Goal: Information Seeking & Learning: Learn about a topic

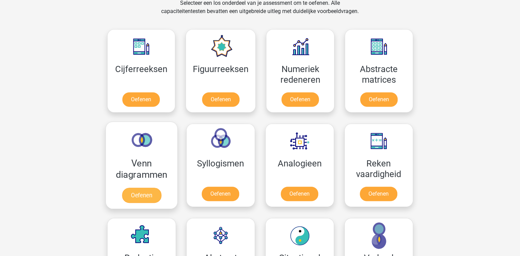
scroll to position [344, 0]
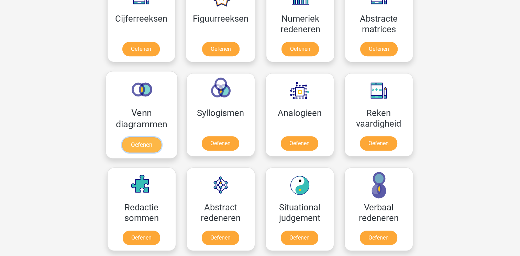
click at [149, 138] on link "Oefenen" at bounding box center [141, 144] width 39 height 15
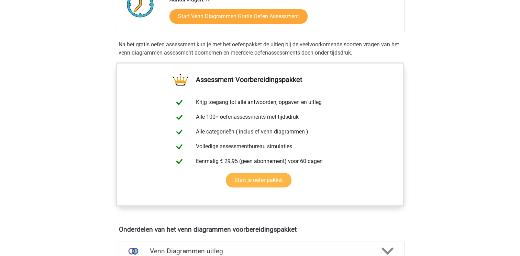
scroll to position [69, 0]
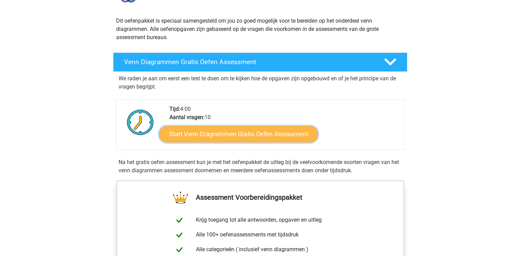
click at [218, 133] on link "Start Venn Diagrammen Gratis Oefen Assessment" at bounding box center [238, 134] width 159 height 16
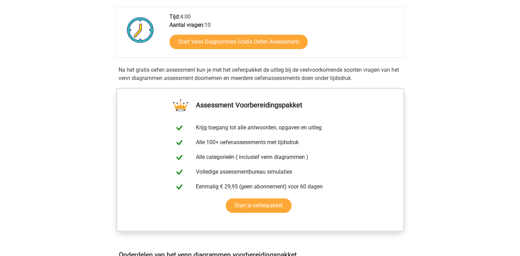
scroll to position [0, 0]
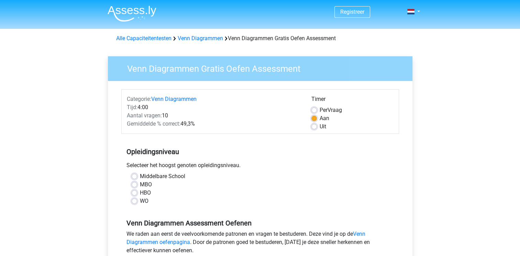
click at [140, 194] on label "HBO" at bounding box center [145, 193] width 11 height 8
click at [132, 194] on input "HBO" at bounding box center [134, 192] width 5 height 7
radio input "true"
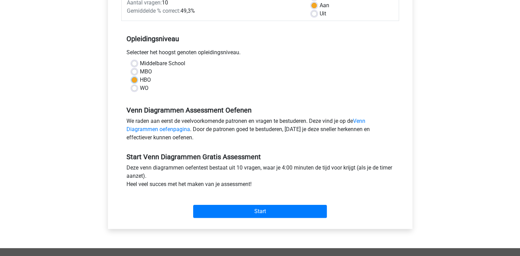
scroll to position [137, 0]
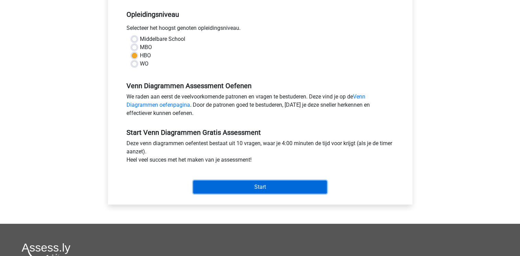
click at [267, 190] on input "Start" at bounding box center [260, 187] width 134 height 13
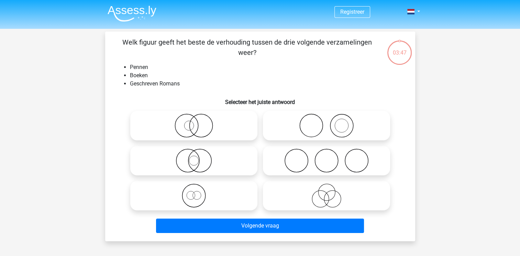
click at [332, 131] on icon at bounding box center [327, 126] width 122 height 24
click at [331, 122] on input "radio" at bounding box center [328, 120] width 4 height 4
radio input "true"
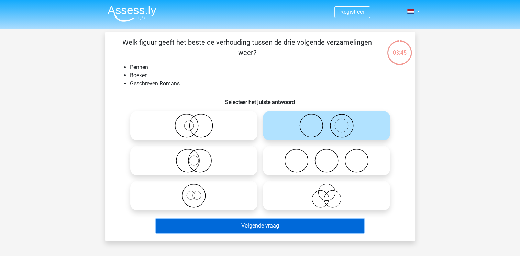
click at [272, 228] on button "Volgende vraag" at bounding box center [260, 226] width 208 height 14
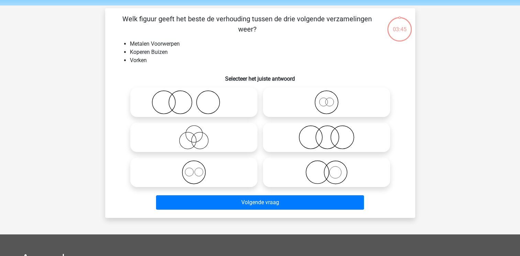
scroll to position [32, 0]
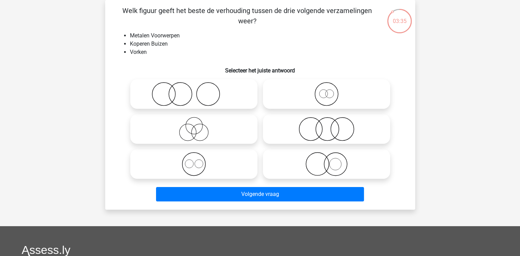
click at [198, 166] on icon at bounding box center [194, 164] width 122 height 24
click at [198, 161] on input "radio" at bounding box center [196, 158] width 4 height 4
radio input "true"
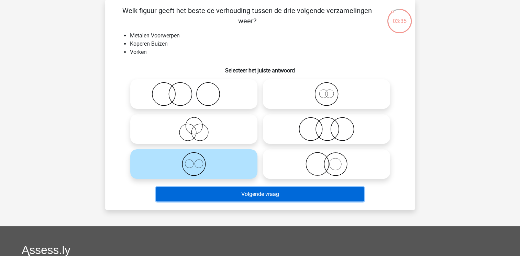
click at [244, 195] on button "Volgende vraag" at bounding box center [260, 194] width 208 height 14
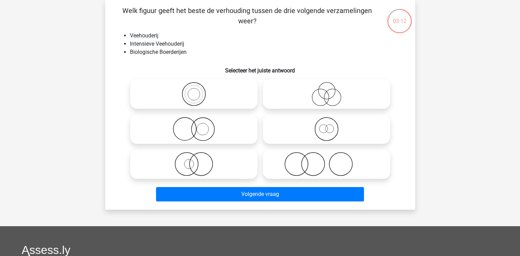
click at [202, 153] on icon at bounding box center [194, 164] width 122 height 24
click at [198, 156] on input "radio" at bounding box center [196, 158] width 4 height 4
radio input "true"
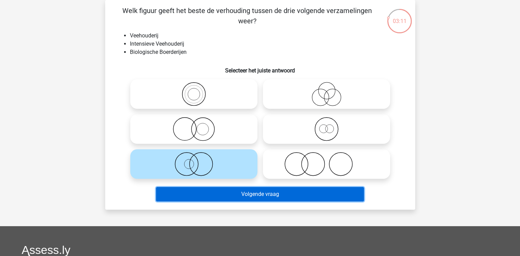
click at [276, 192] on button "Volgende vraag" at bounding box center [260, 194] width 208 height 14
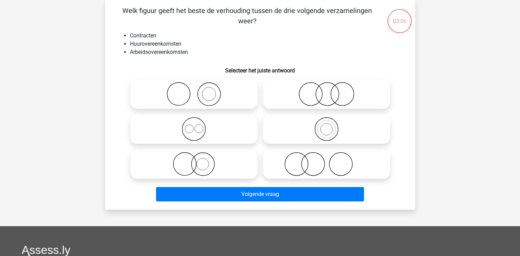
click at [191, 124] on icon at bounding box center [194, 129] width 122 height 24
click at [194, 124] on input "radio" at bounding box center [196, 123] width 4 height 4
radio input "true"
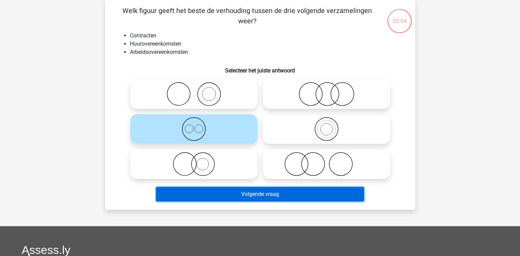
click at [244, 189] on button "Volgende vraag" at bounding box center [260, 194] width 208 height 14
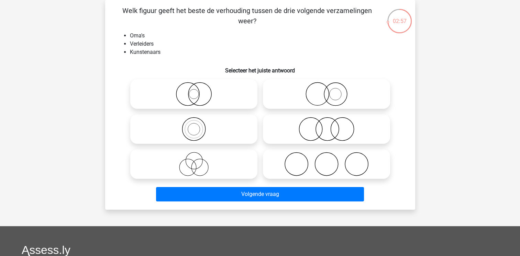
click at [192, 167] on icon at bounding box center [194, 164] width 122 height 24
click at [194, 161] on input "radio" at bounding box center [196, 158] width 4 height 4
radio input "true"
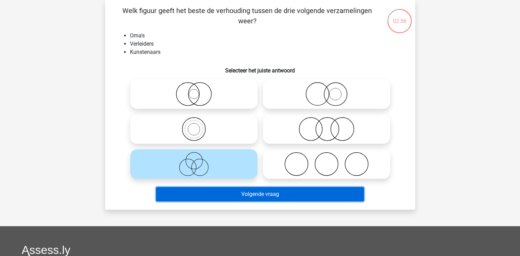
click at [217, 196] on button "Volgende vraag" at bounding box center [260, 194] width 208 height 14
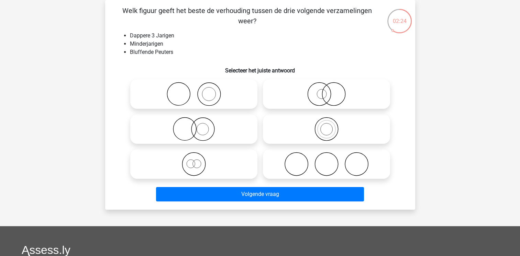
click at [183, 127] on icon at bounding box center [194, 129] width 122 height 24
click at [194, 126] on input "radio" at bounding box center [196, 123] width 4 height 4
radio input "true"
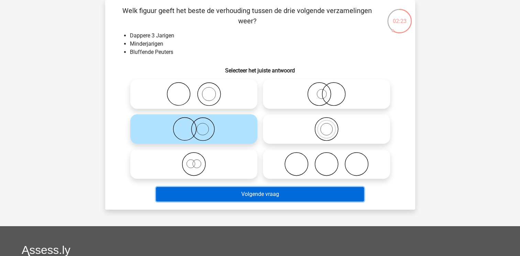
click at [201, 193] on button "Volgende vraag" at bounding box center [260, 194] width 208 height 14
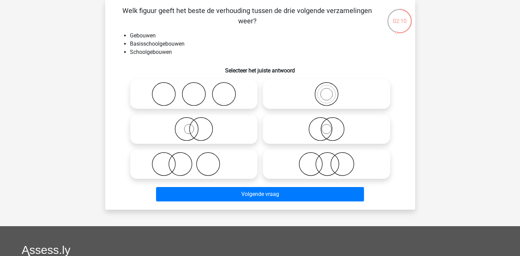
click at [190, 129] on icon at bounding box center [194, 129] width 122 height 24
click at [194, 126] on input "radio" at bounding box center [196, 123] width 4 height 4
radio input "true"
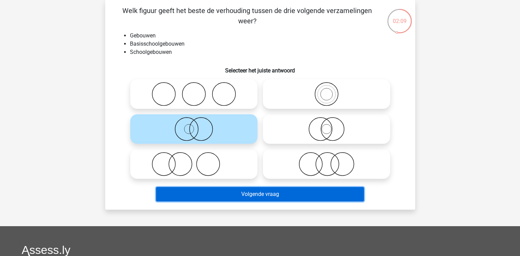
click at [268, 191] on button "Volgende vraag" at bounding box center [260, 194] width 208 height 14
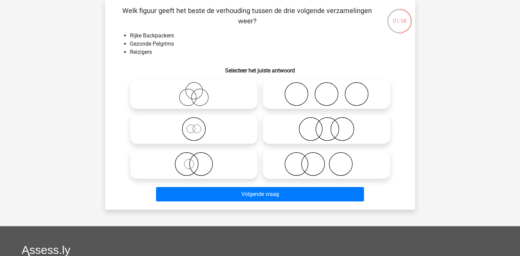
click at [192, 130] on icon at bounding box center [194, 129] width 122 height 24
click at [194, 126] on input "radio" at bounding box center [196, 123] width 4 height 4
radio input "true"
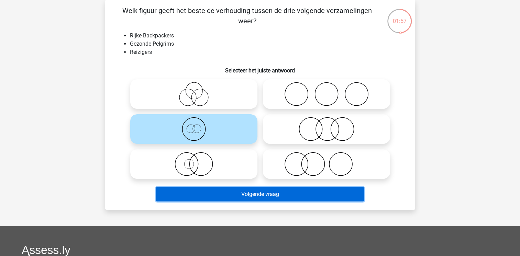
click at [234, 193] on button "Volgende vraag" at bounding box center [260, 194] width 208 height 14
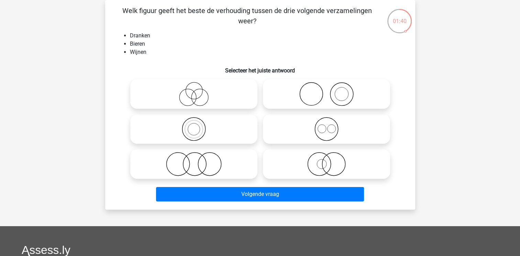
click at [320, 128] on icon at bounding box center [327, 129] width 122 height 24
click at [326, 126] on input "radio" at bounding box center [328, 123] width 4 height 4
radio input "true"
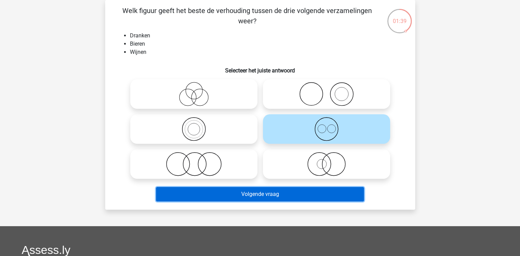
click at [263, 192] on button "Volgende vraag" at bounding box center [260, 194] width 208 height 14
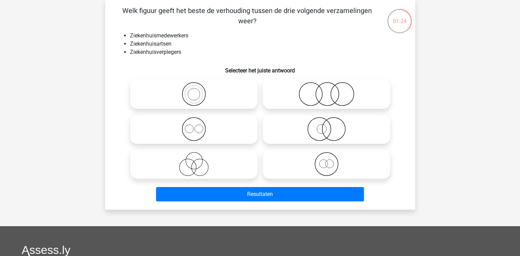
click at [192, 128] on icon at bounding box center [194, 129] width 122 height 24
click at [194, 126] on input "radio" at bounding box center [196, 123] width 4 height 4
radio input "true"
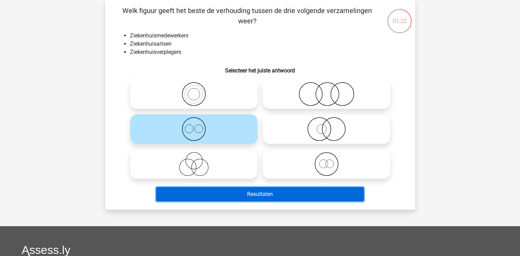
click at [194, 190] on button "Resultaten" at bounding box center [260, 194] width 208 height 14
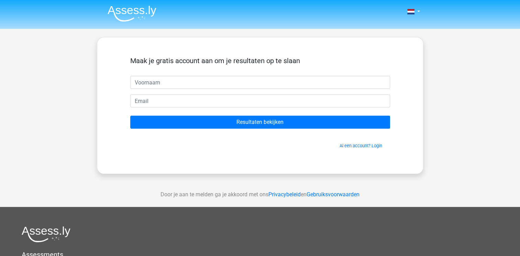
click at [153, 79] on input "text" at bounding box center [260, 82] width 260 height 13
type input "kirsty"
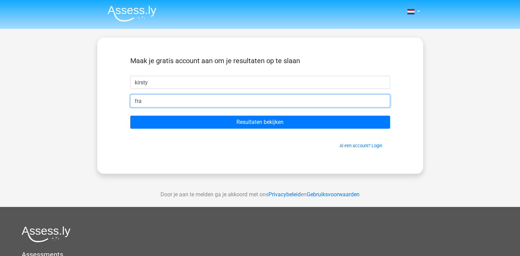
type input "[EMAIL_ADDRESS][DOMAIN_NAME]"
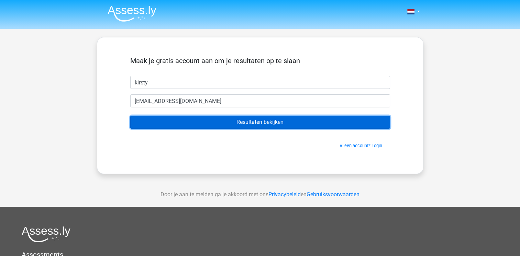
click at [265, 121] on input "Resultaten bekijken" at bounding box center [260, 122] width 260 height 13
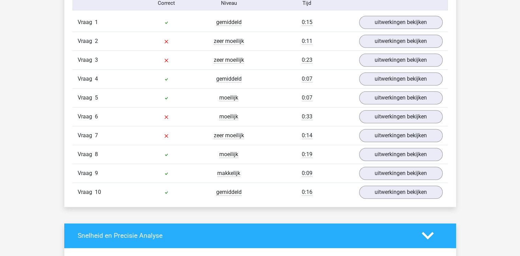
scroll to position [584, 0]
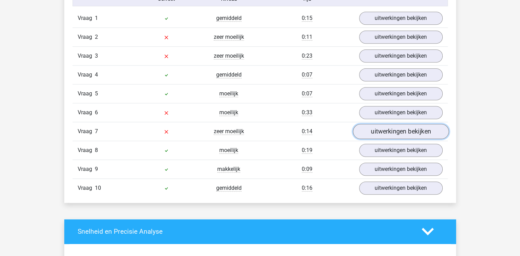
click at [386, 131] on link "uitwerkingen bekijken" at bounding box center [401, 131] width 96 height 15
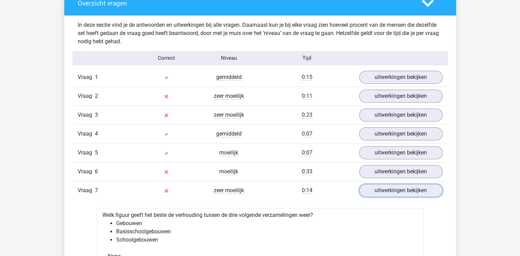
scroll to position [515, 0]
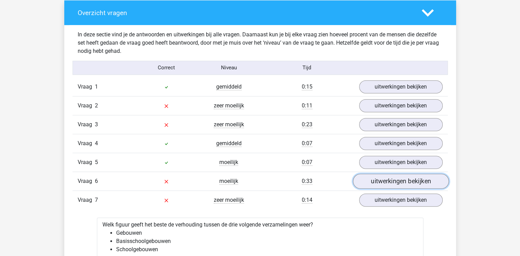
click at [388, 179] on link "uitwerkingen bekijken" at bounding box center [401, 181] width 96 height 15
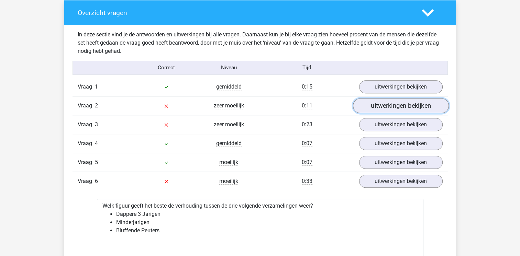
click at [428, 103] on link "uitwerkingen bekijken" at bounding box center [401, 105] width 96 height 15
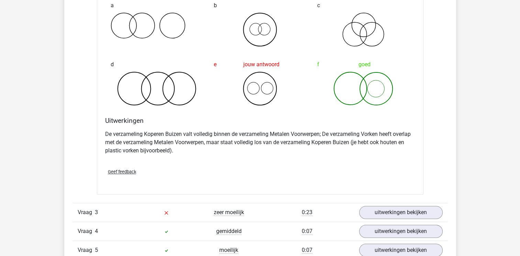
scroll to position [790, 0]
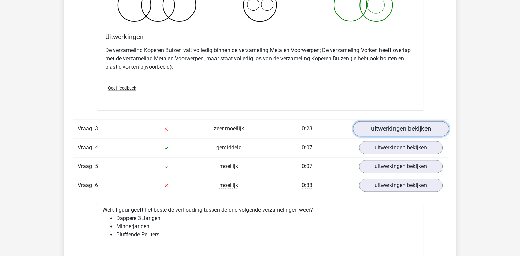
click at [392, 129] on link "uitwerkingen bekijken" at bounding box center [401, 128] width 96 height 15
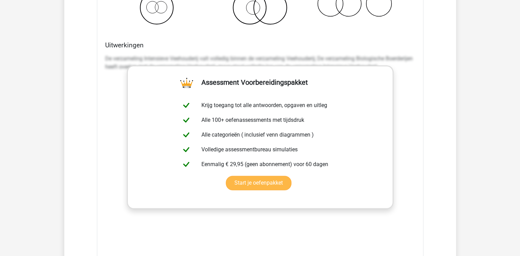
scroll to position [1099, 0]
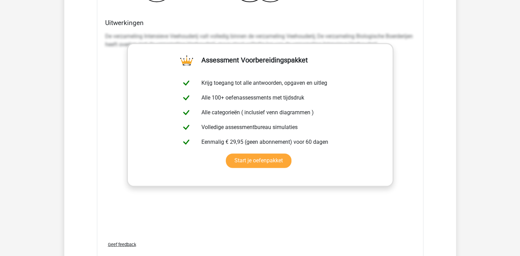
click at [182, 207] on div "De verzameling Intensieve Veehouderij valt volledig binnen de verzameling Veeho…" at bounding box center [260, 133] width 310 height 206
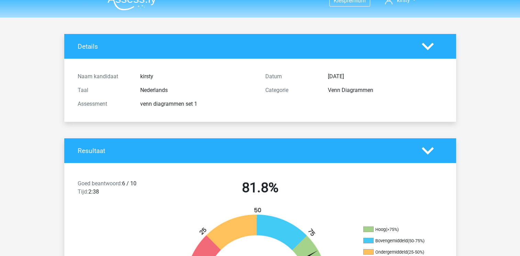
scroll to position [0, 0]
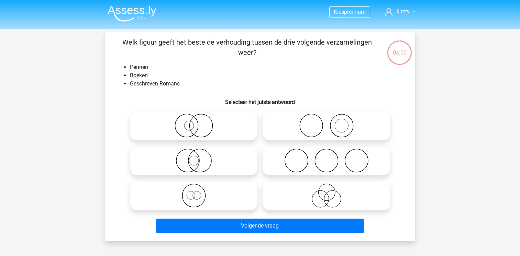
scroll to position [32, 0]
